Goal: Book appointment/travel/reservation

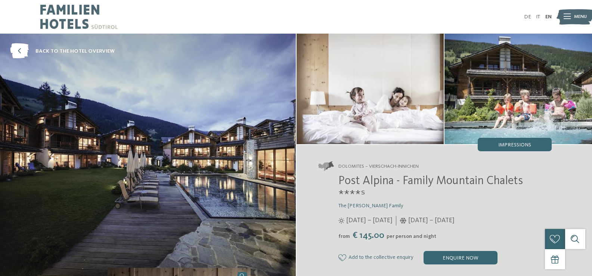
drag, startPoint x: 596, startPoint y: 22, endPoint x: 449, endPoint y: 192, distance: 223.9
click at [449, 203] on h3 "The Wachtler Family" at bounding box center [444, 206] width 213 height 6
click at [20, 49] on icon at bounding box center [19, 51] width 19 height 15
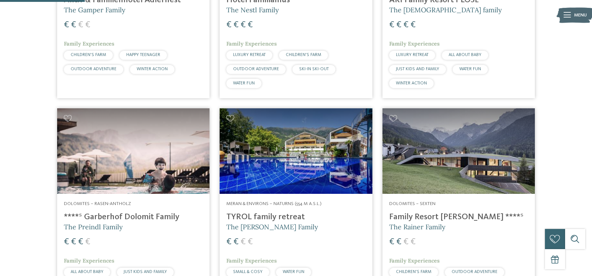
scroll to position [352, 0]
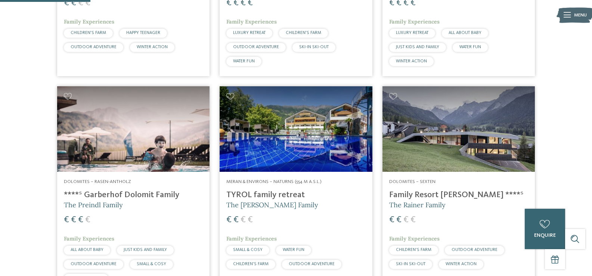
click at [294, 120] on img at bounding box center [296, 129] width 152 height 86
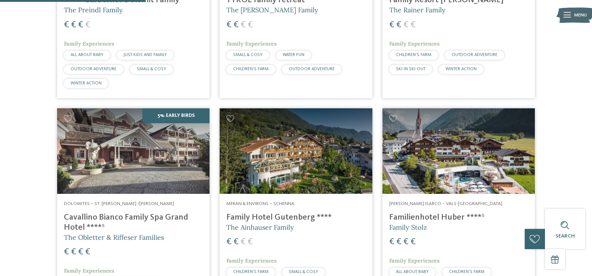
scroll to position [573, 0]
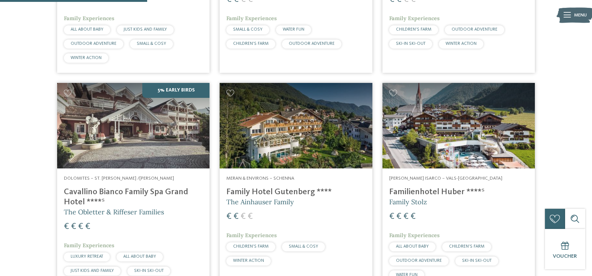
click at [262, 187] on h4 "Family Hotel Gutenberg ****" at bounding box center [295, 192] width 139 height 10
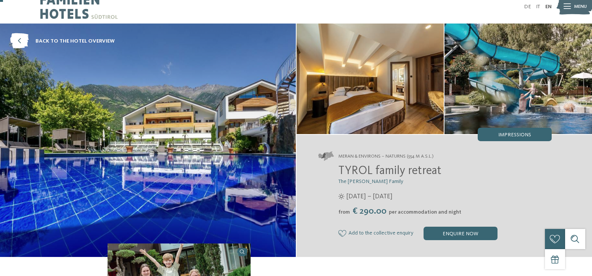
scroll to position [7, 0]
